Goal: Information Seeking & Learning: Learn about a topic

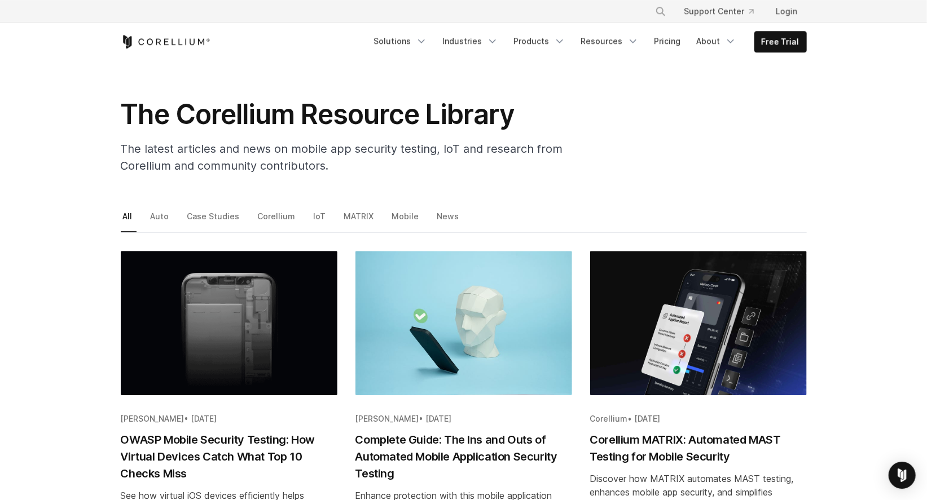
scroll to position [61, 0]
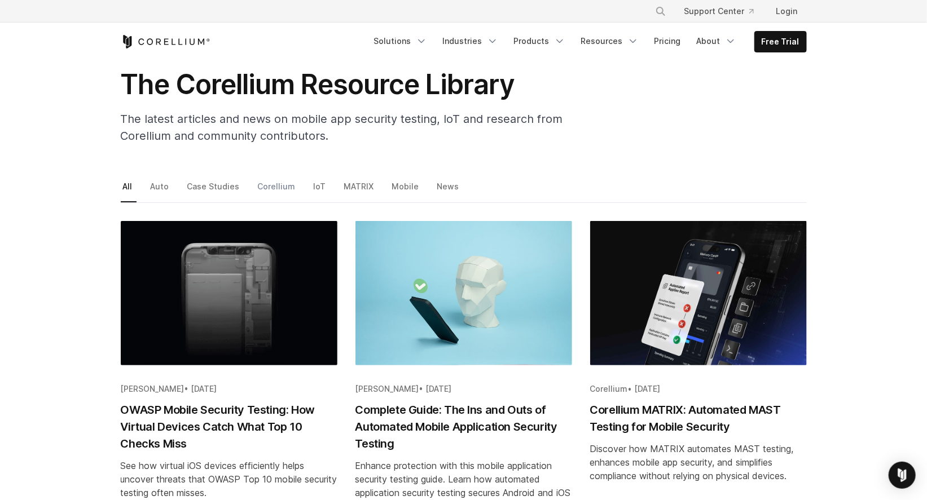
click at [273, 186] on link "Corellium" at bounding box center [278, 191] width 44 height 24
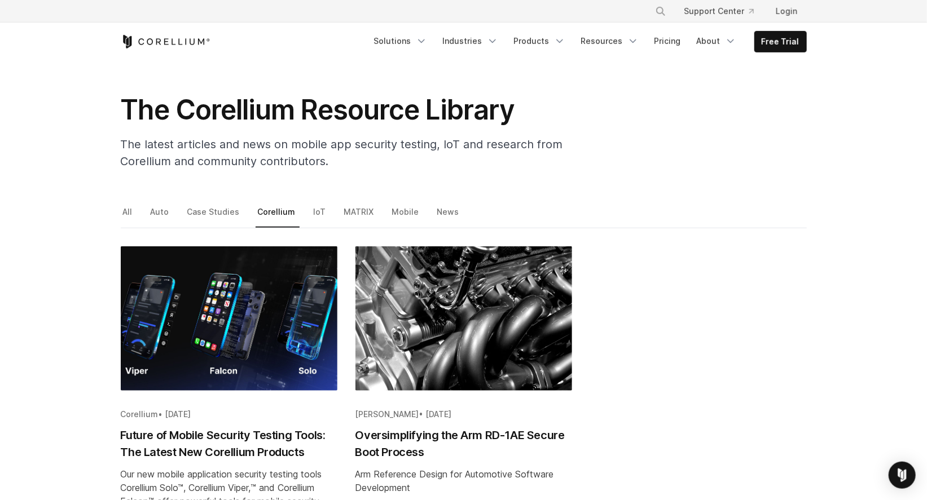
scroll to position [61, 0]
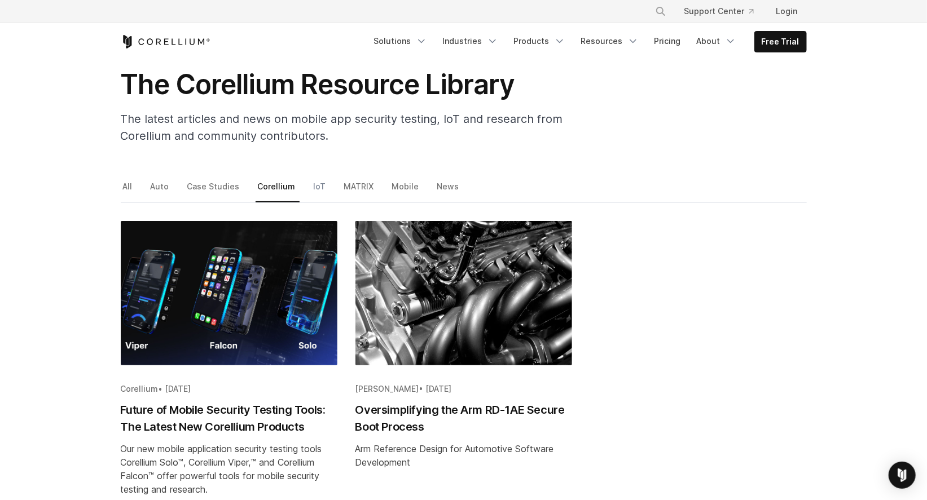
click at [312, 187] on link "IoT" at bounding box center [320, 191] width 19 height 24
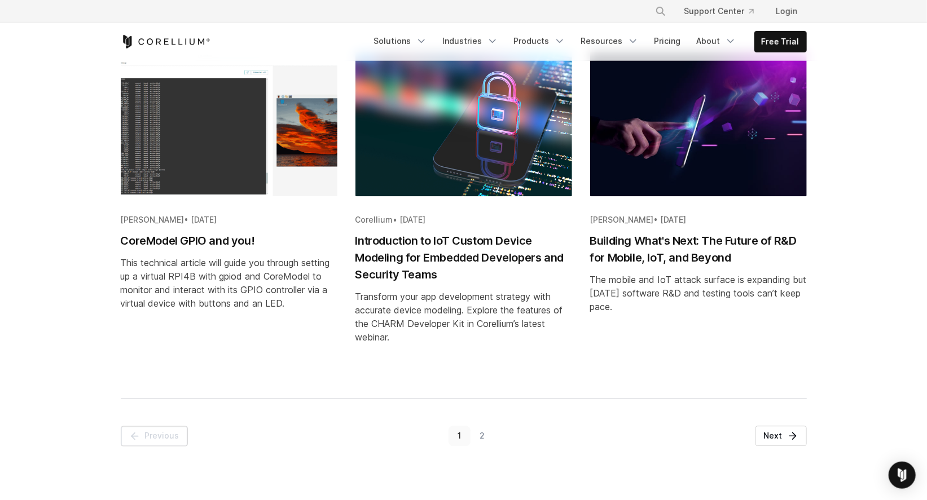
scroll to position [1340, 0]
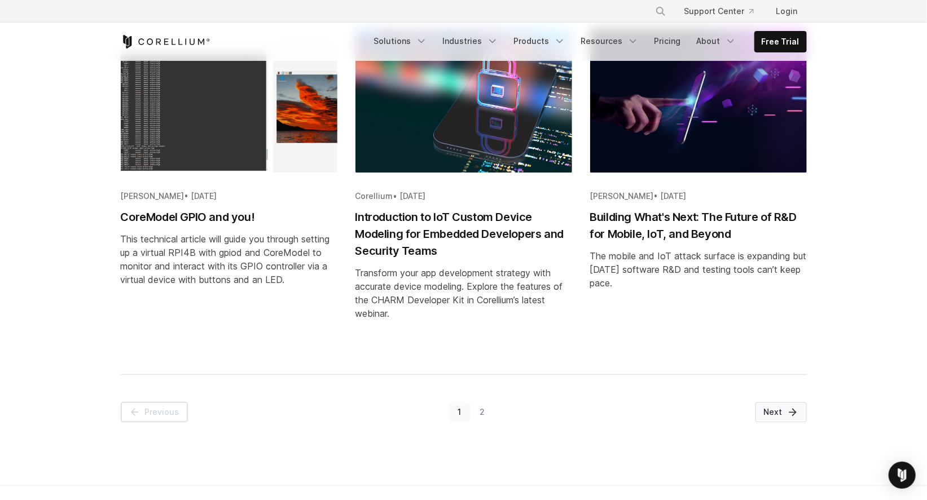
click at [776, 422] on link "Next" at bounding box center [780, 412] width 51 height 20
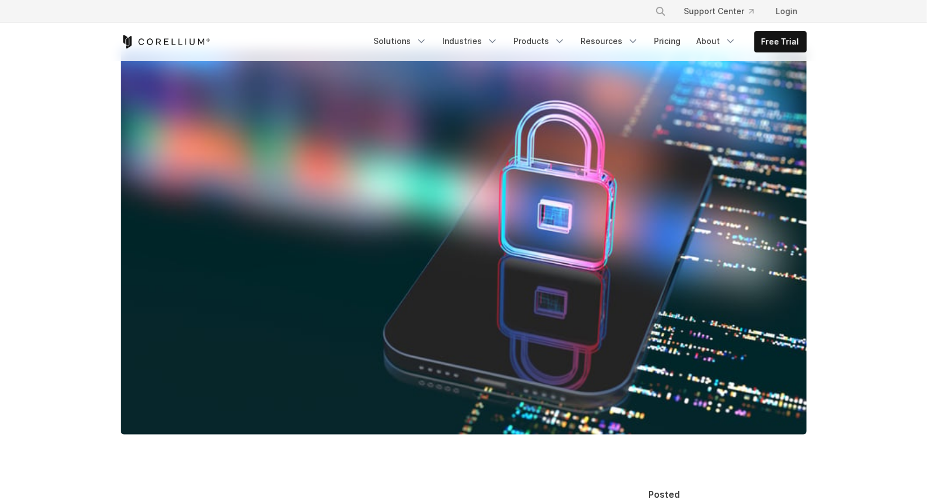
scroll to position [244, 0]
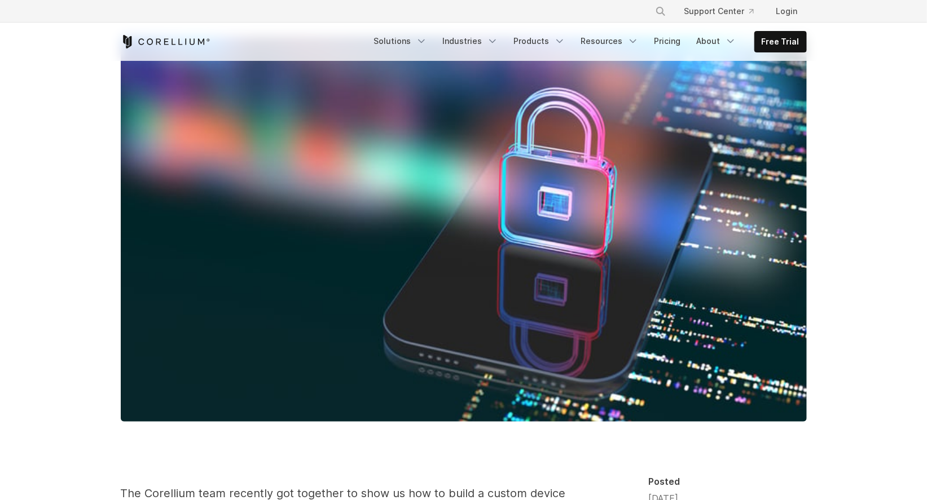
click at [521, 243] on img at bounding box center [464, 229] width 686 height 386
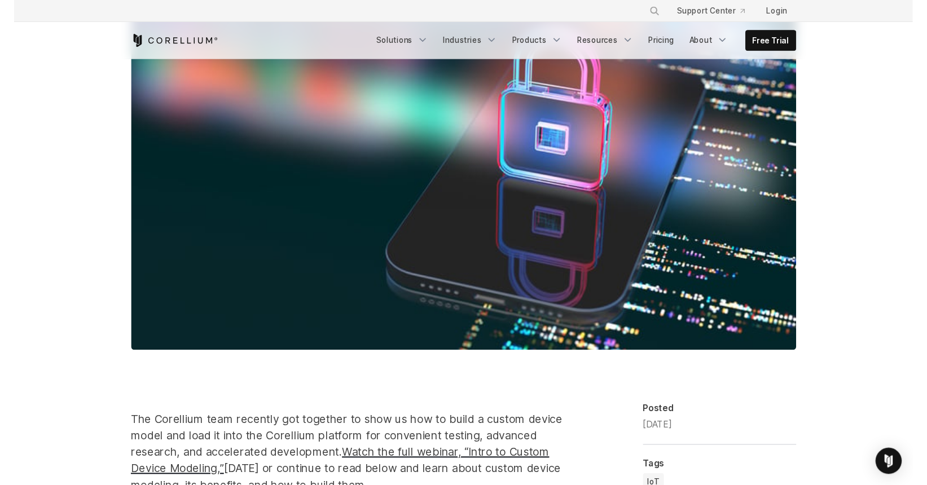
scroll to position [548, 0]
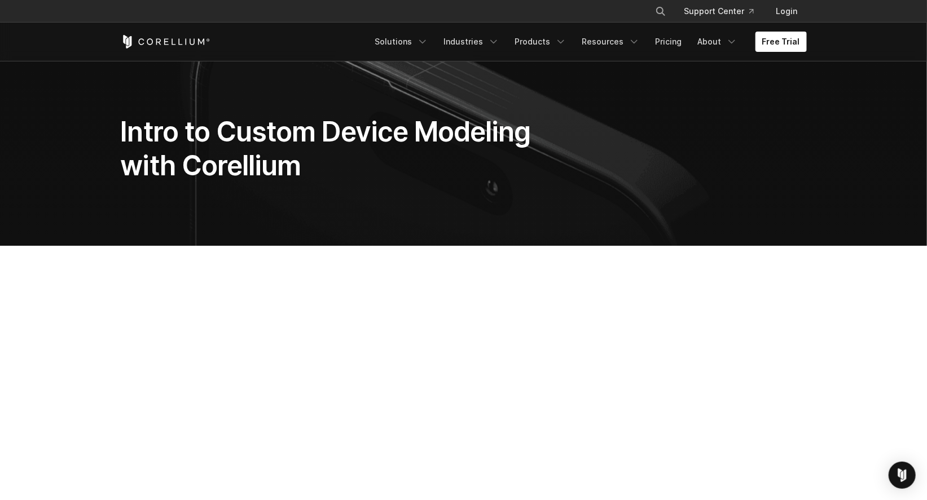
click at [879, 272] on section at bounding box center [463, 469] width 927 height 446
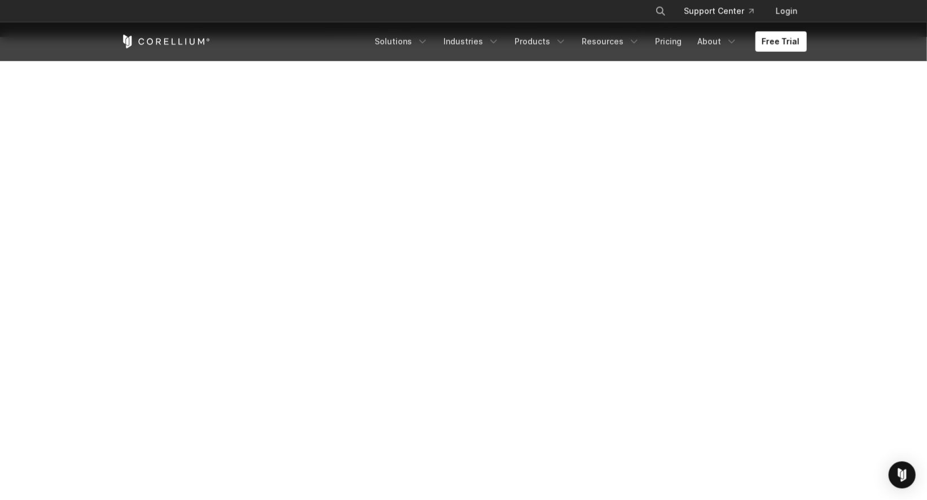
scroll to position [183, 0]
